Goal: Task Accomplishment & Management: Use online tool/utility

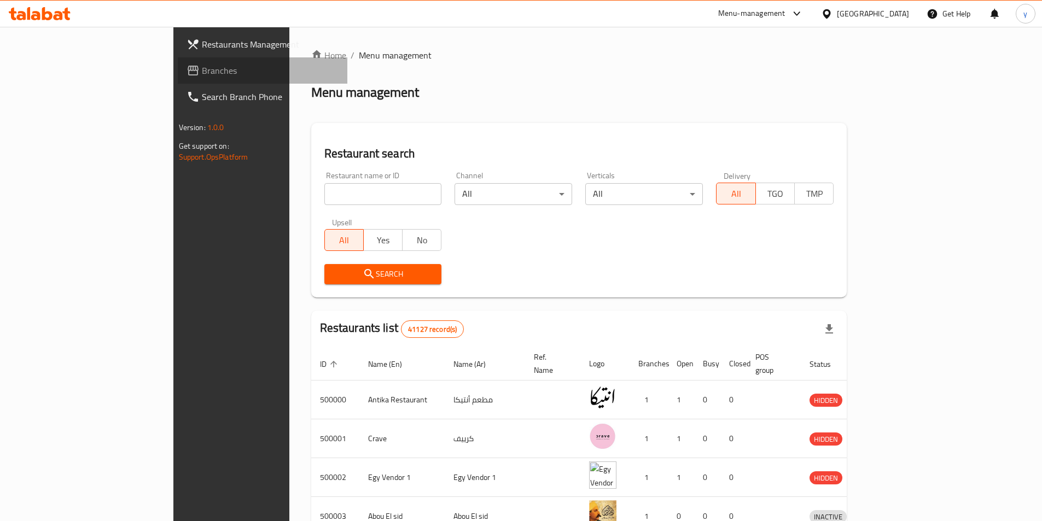
click at [202, 72] on span "Branches" at bounding box center [270, 70] width 137 height 13
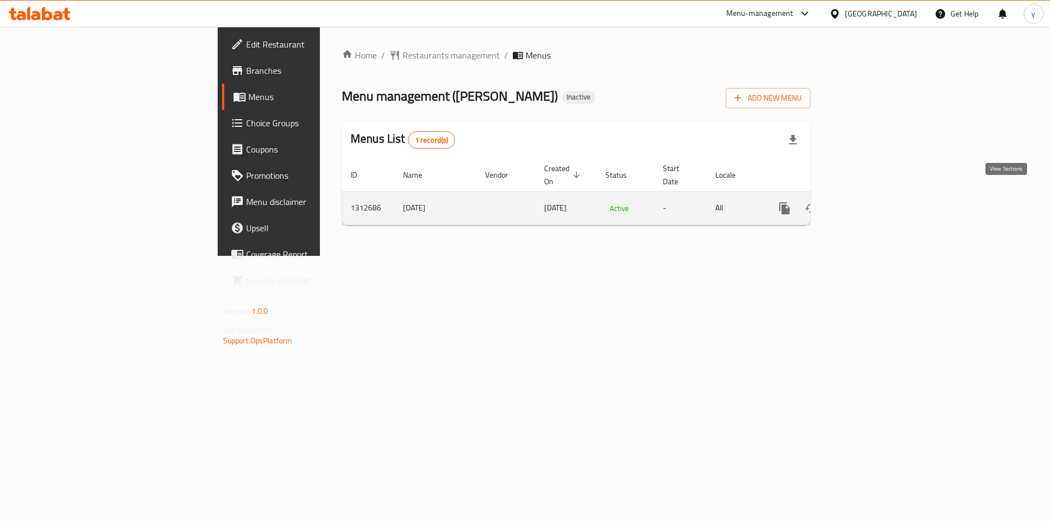
click at [876, 202] on link "enhanced table" at bounding box center [863, 208] width 26 height 26
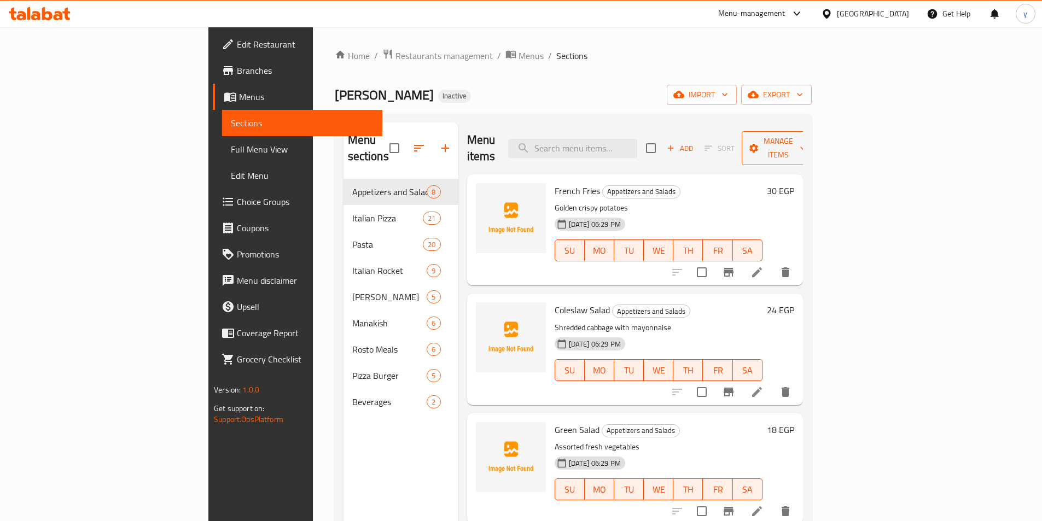
click at [806, 137] on span "Manage items" at bounding box center [778, 147] width 56 height 27
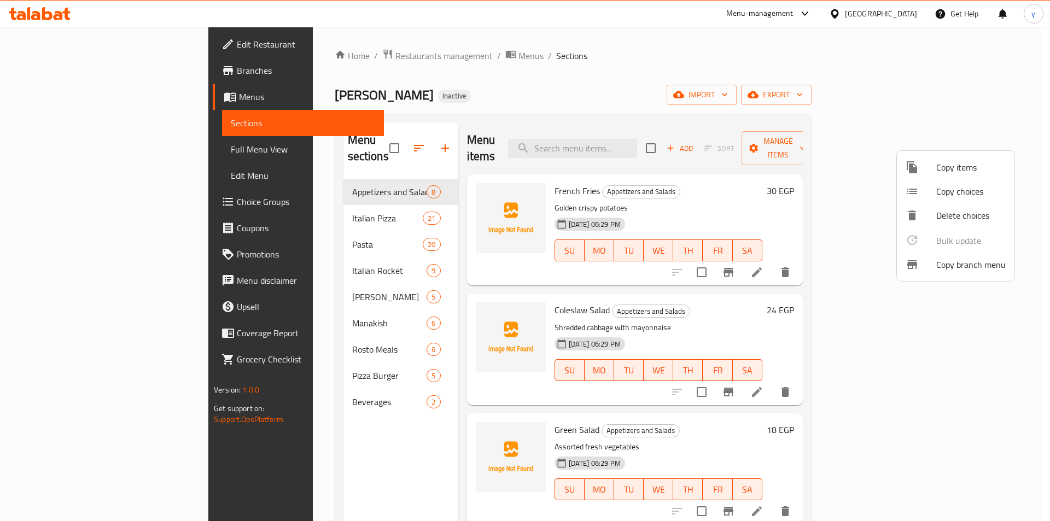
click at [964, 258] on span "Copy branch menu" at bounding box center [970, 264] width 69 height 13
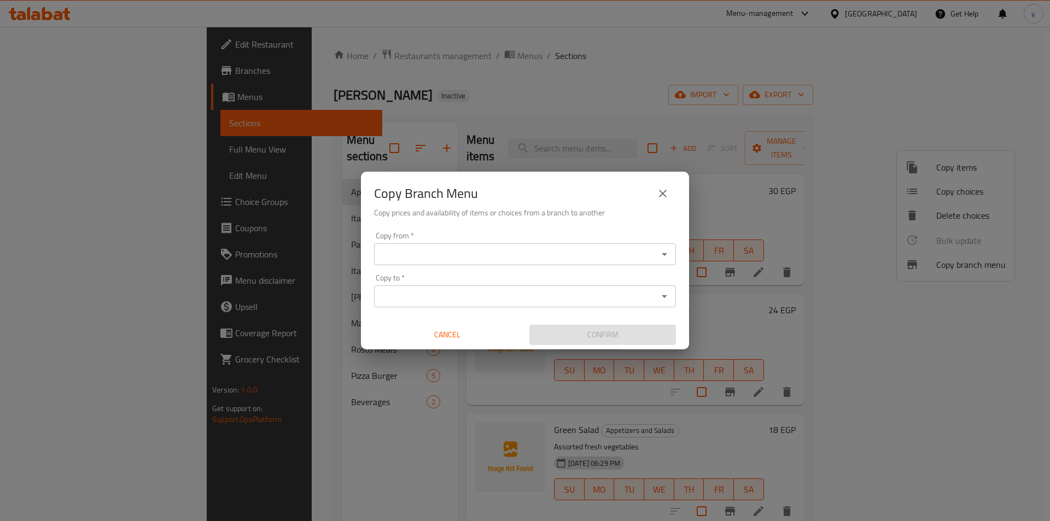
click at [451, 247] on input "Copy from   *" at bounding box center [515, 254] width 277 height 15
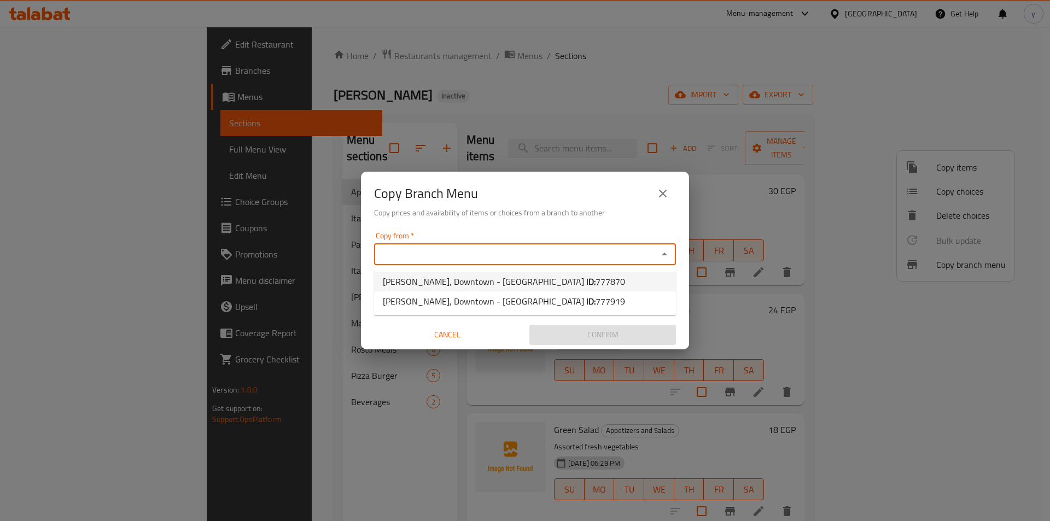
click at [534, 281] on span "Hamada Macrona, Downtown - Qasr El Nile ID: 777870" at bounding box center [504, 281] width 242 height 13
type input "Hamada Macrona, Downtown - Qasr El Nile"
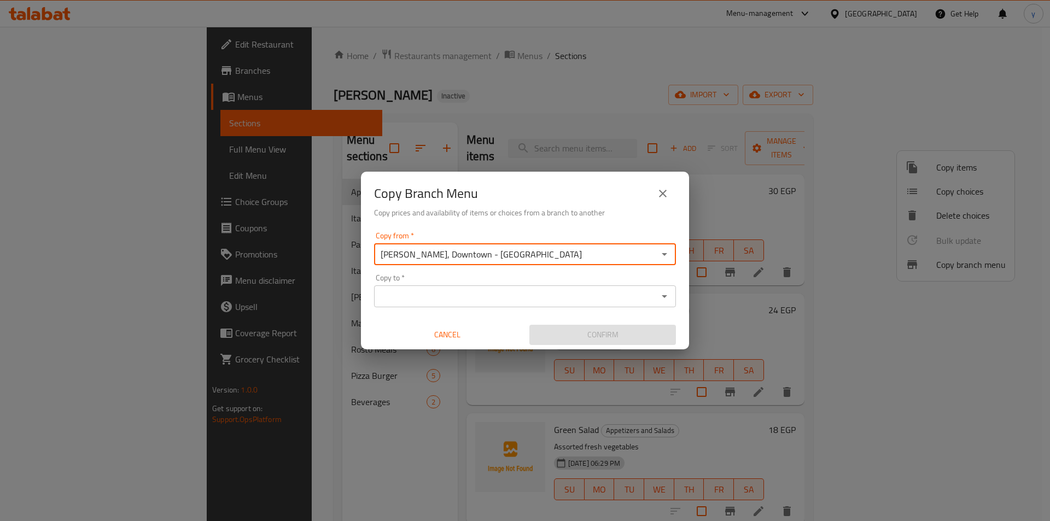
click at [507, 300] on input "Copy to   *" at bounding box center [515, 296] width 277 height 15
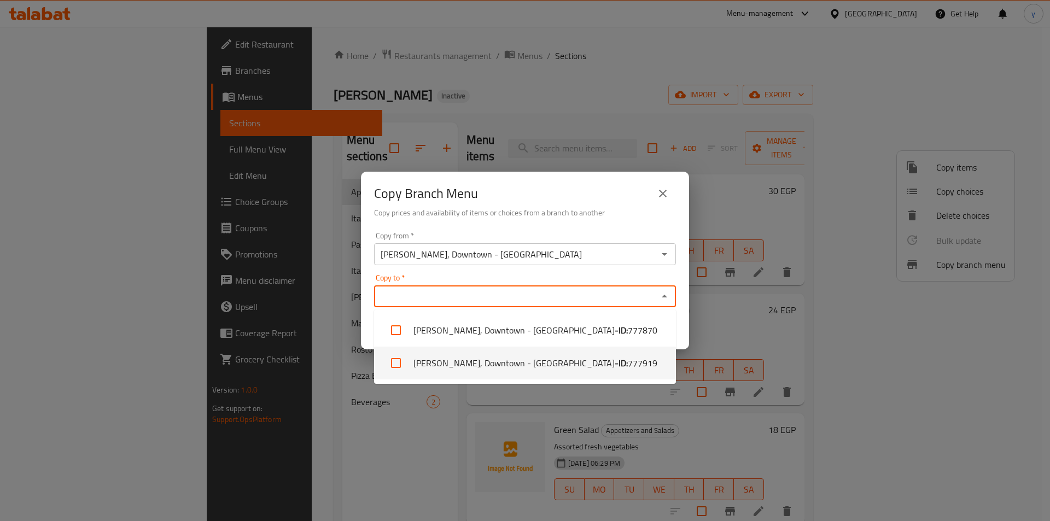
click at [618, 375] on li "Hamada Macrona, Downtown - Talaat Harab - ID: 777919" at bounding box center [525, 363] width 302 height 33
checkbox input "true"
click at [684, 323] on div "Copy from   * Hamada Macrona, Downtown - Qasr El Nile Copy from * Copy to   * H…" at bounding box center [525, 288] width 328 height 122
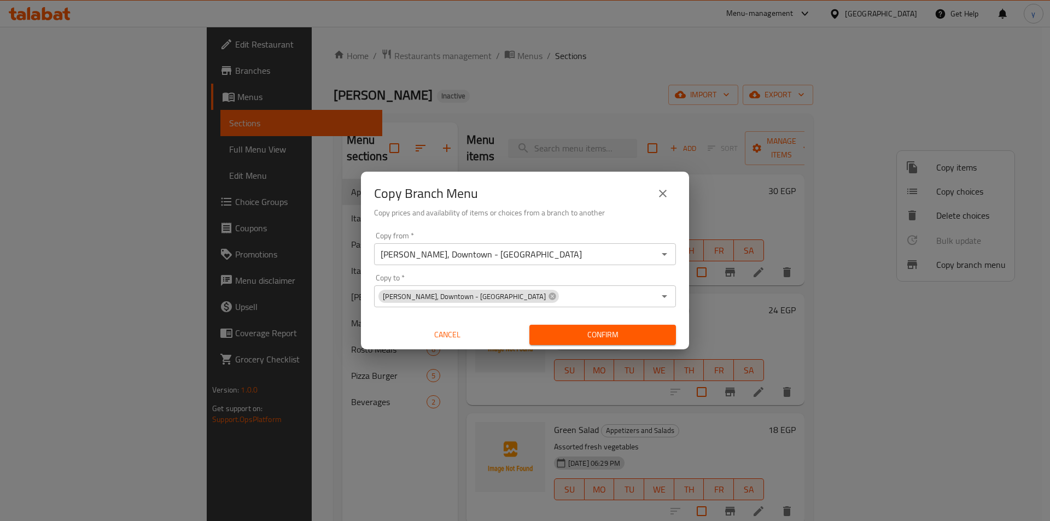
click at [559, 263] on div "Hamada Macrona, Downtown - Qasr El Nile Copy from *" at bounding box center [525, 254] width 302 height 22
click at [656, 253] on div "Hamada Macrona, Downtown - Qasr El Nile Copy from *" at bounding box center [525, 254] width 302 height 22
click at [666, 255] on icon "Open" at bounding box center [664, 254] width 13 height 13
click at [585, 279] on div "Copy to   * Hamada Macrona, Downtown - Talaat Harab Copy to *" at bounding box center [525, 290] width 302 height 33
click at [592, 336] on span "Confirm" at bounding box center [602, 335] width 129 height 14
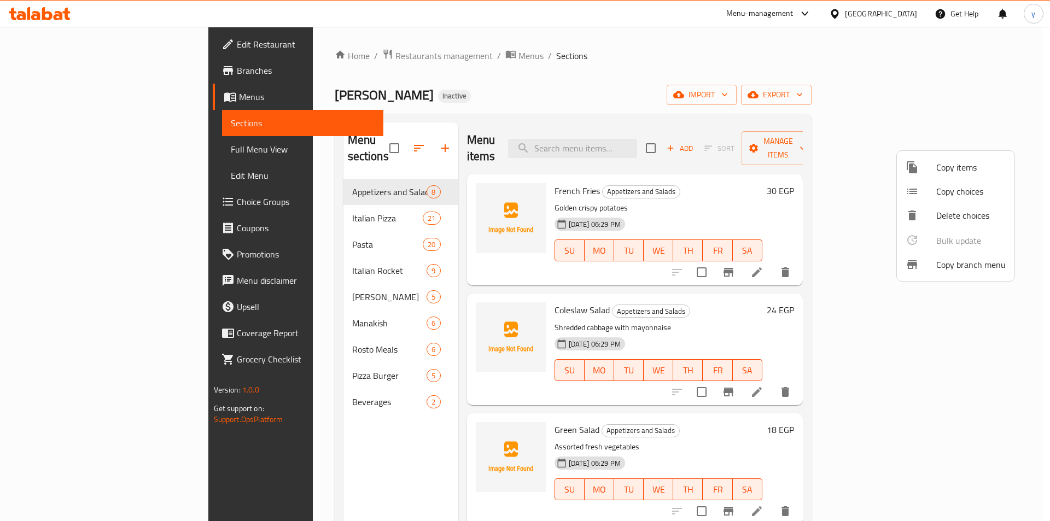
drag, startPoint x: 1008, startPoint y: 308, endPoint x: 1007, endPoint y: 335, distance: 26.8
click at [1007, 335] on div at bounding box center [525, 260] width 1050 height 521
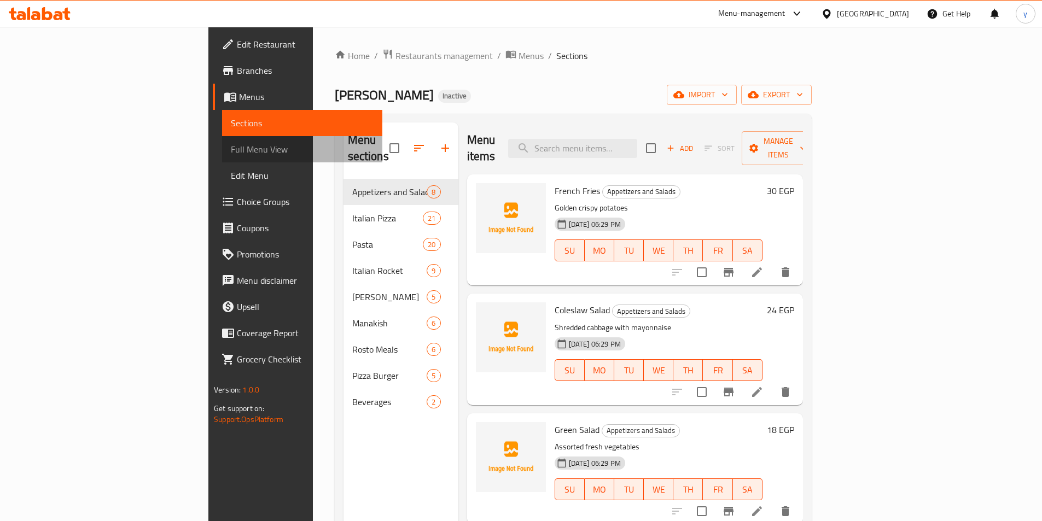
click at [231, 153] on span "Full Menu View" at bounding box center [302, 149] width 143 height 13
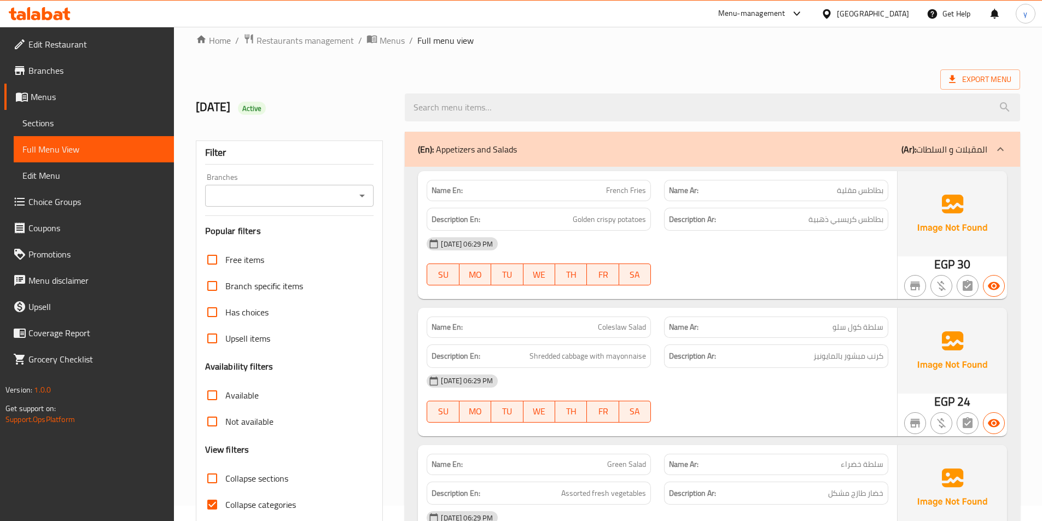
scroll to position [109, 0]
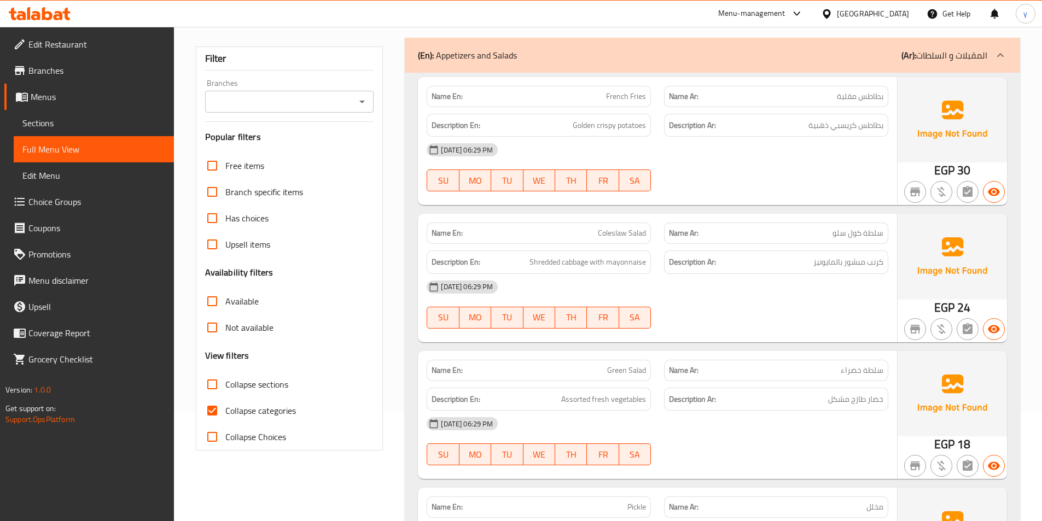
click at [270, 407] on span "Collapse categories" at bounding box center [260, 410] width 71 height 13
click at [225, 407] on input "Collapse categories" at bounding box center [212, 410] width 26 height 26
checkbox input "false"
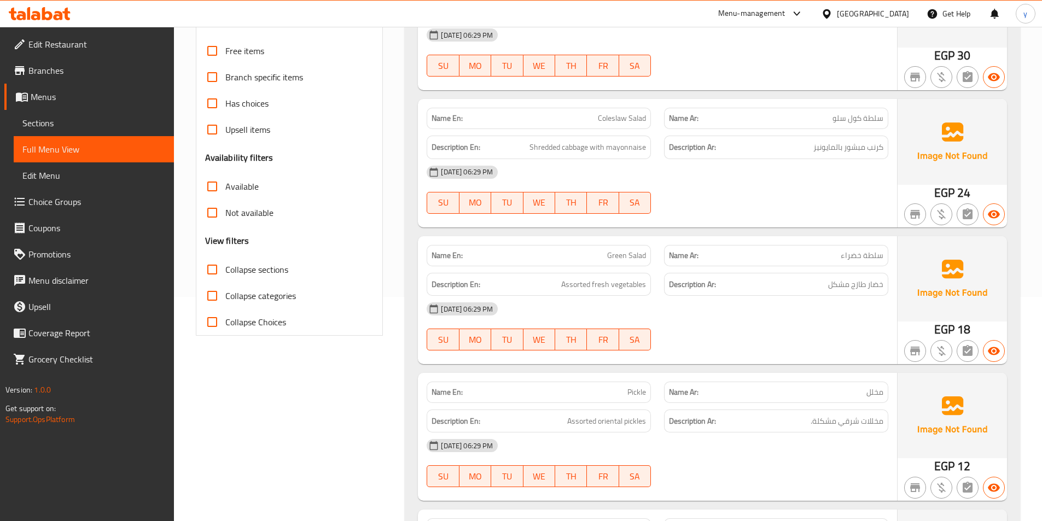
scroll to position [109, 0]
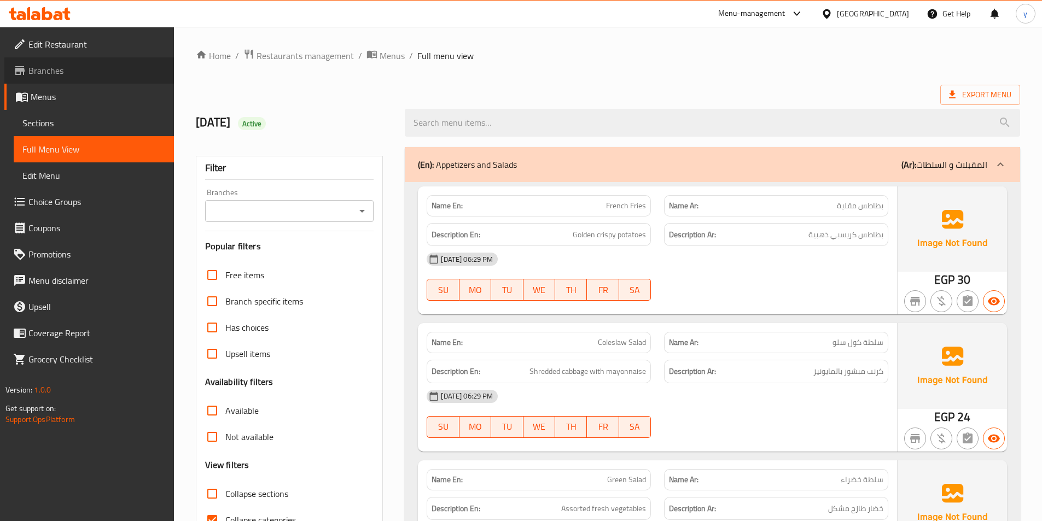
click at [50, 77] on span "Branches" at bounding box center [96, 70] width 137 height 13
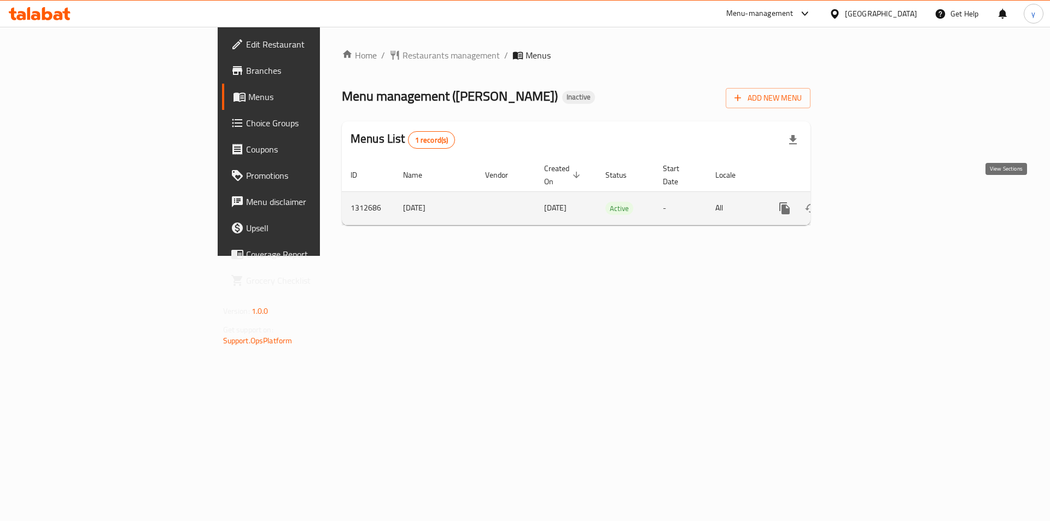
click at [870, 202] on icon "enhanced table" at bounding box center [863, 208] width 13 height 13
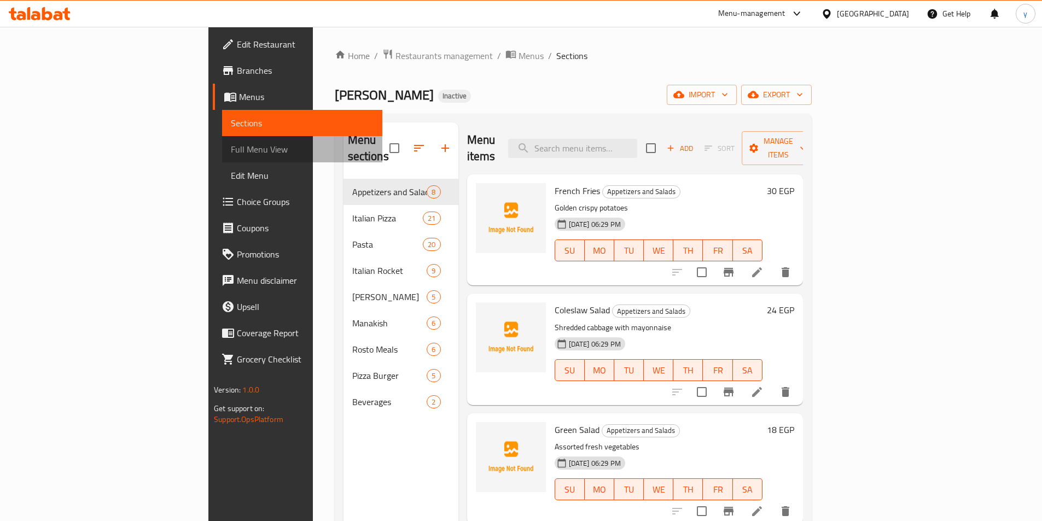
click at [231, 151] on span "Full Menu View" at bounding box center [302, 149] width 143 height 13
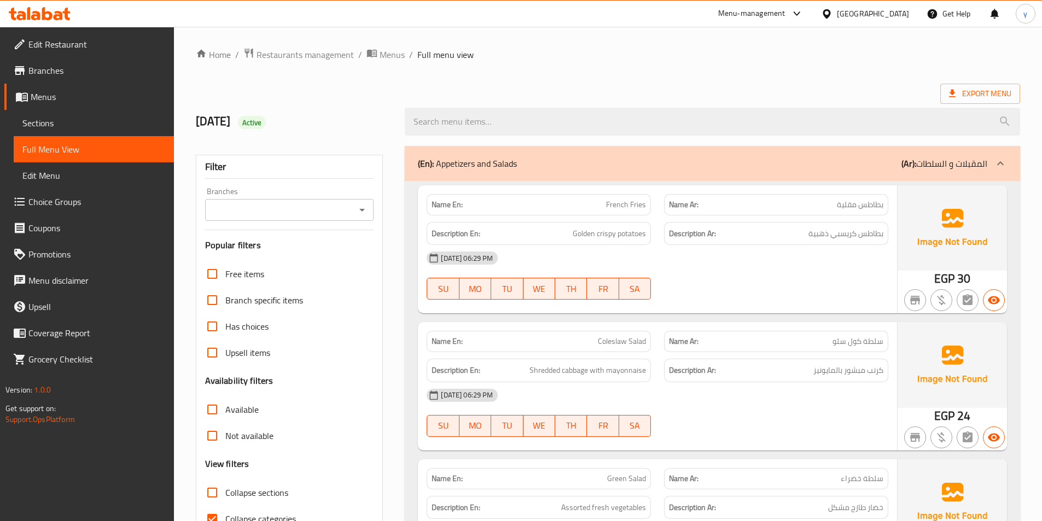
scroll to position [109, 0]
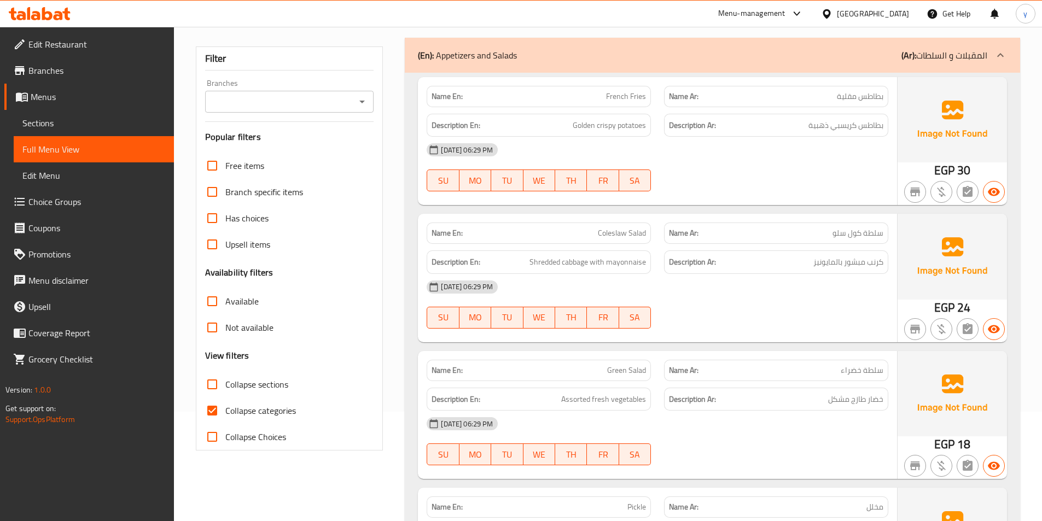
click at [262, 413] on span "Collapse categories" at bounding box center [260, 410] width 71 height 13
click at [225, 413] on input "Collapse categories" at bounding box center [212, 410] width 26 height 26
checkbox input "false"
